Goal: Task Accomplishment & Management: Manage account settings

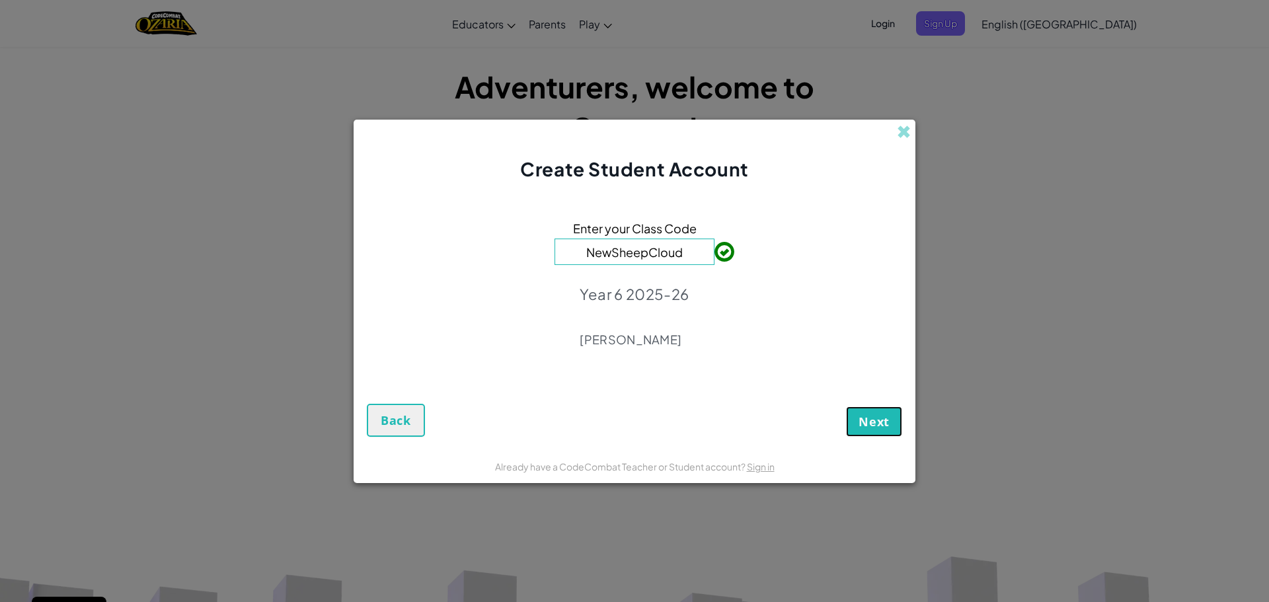
click at [863, 432] on button "Next" at bounding box center [874, 422] width 56 height 30
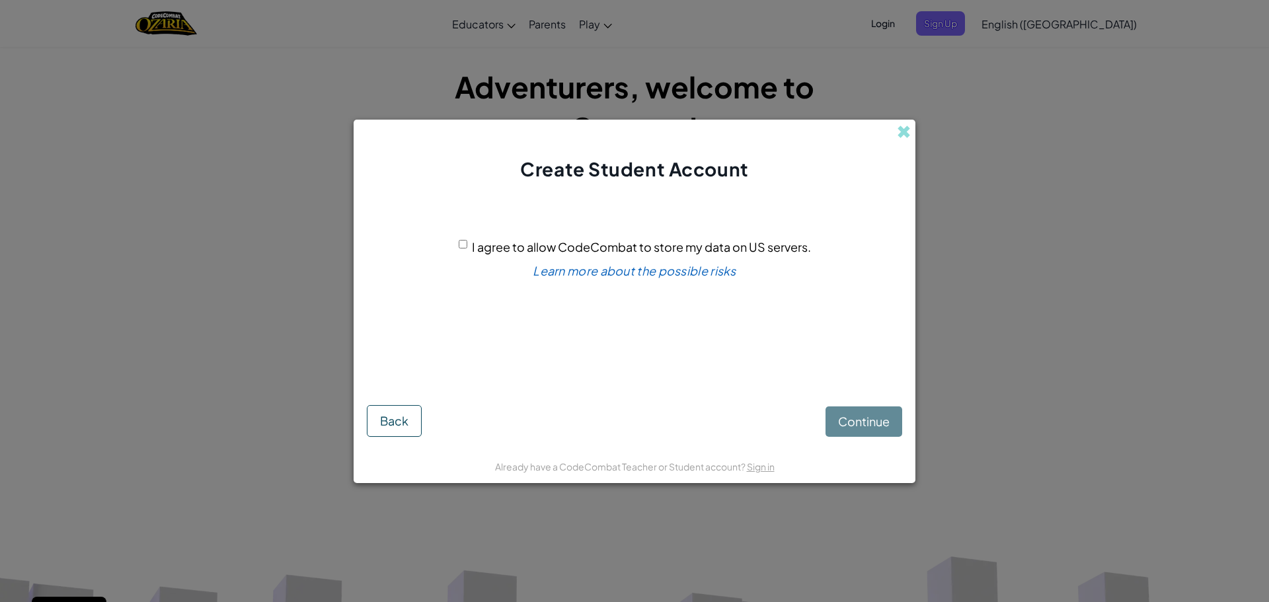
click at [869, 429] on div "Continue Back" at bounding box center [634, 409] width 535 height 53
click at [859, 419] on div "Continue Back" at bounding box center [634, 409] width 535 height 53
click at [861, 413] on div "Continue Back" at bounding box center [634, 409] width 535 height 53
click at [861, 416] on div "Continue Back" at bounding box center [634, 409] width 535 height 53
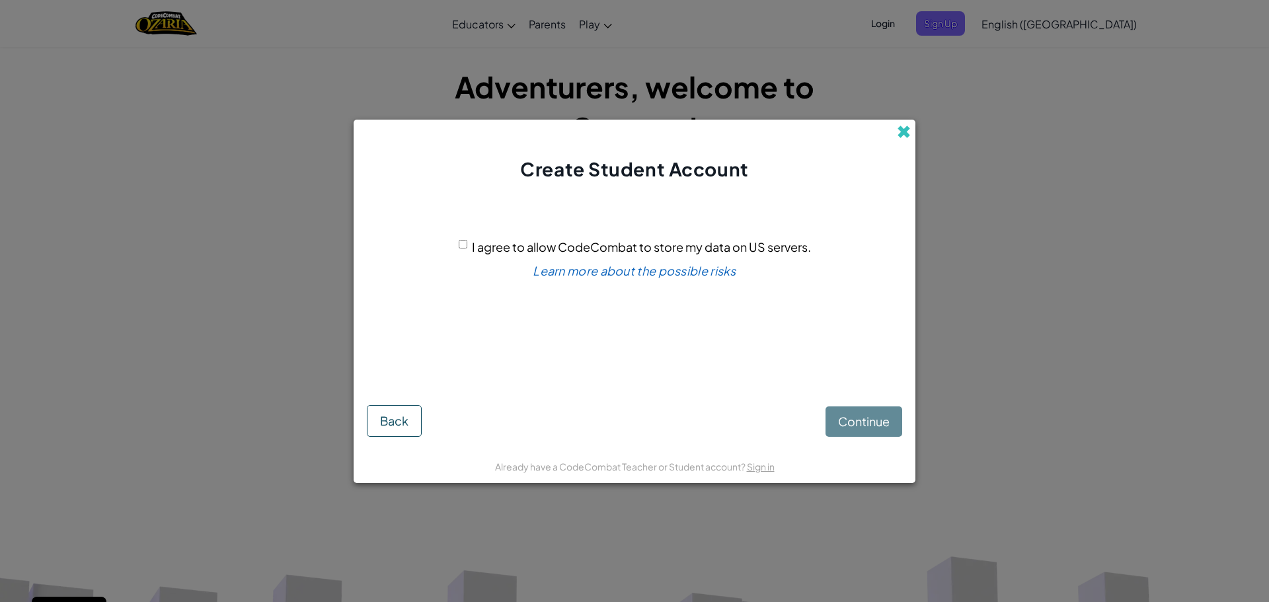
click at [902, 138] on span at bounding box center [904, 132] width 14 height 14
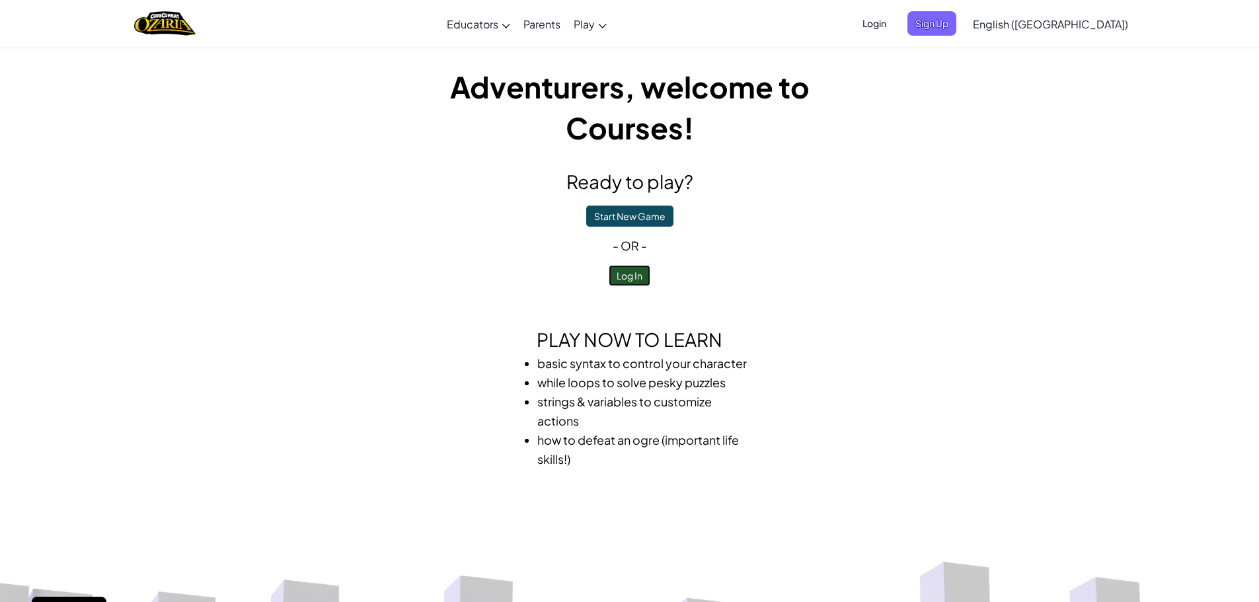
click at [642, 278] on button "Log In" at bounding box center [630, 275] width 42 height 21
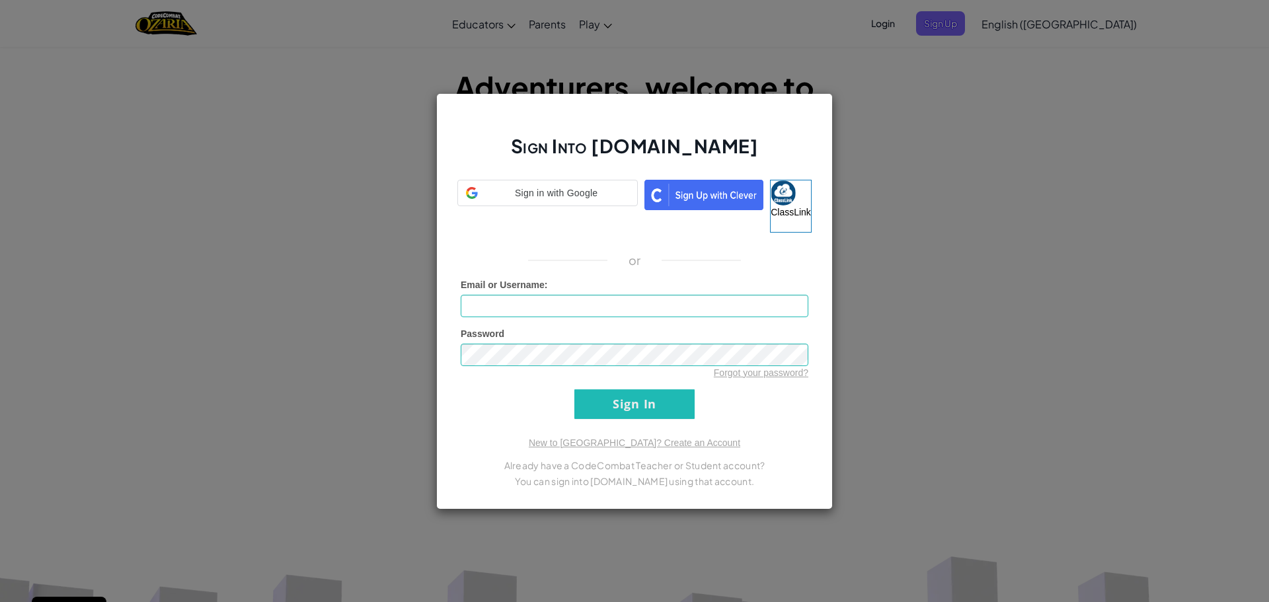
type input "wretov1"
